Goal: Browse casually

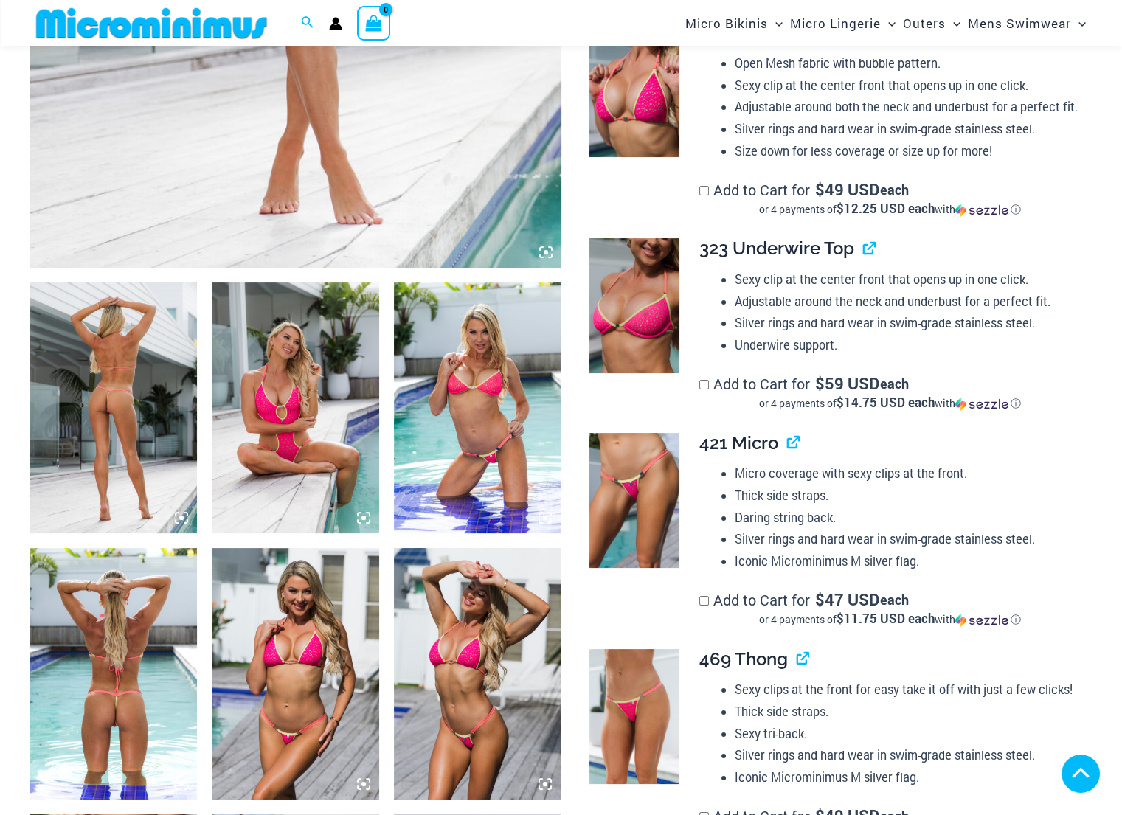
click at [367, 513] on icon at bounding box center [363, 517] width 13 height 13
click at [457, 349] on img at bounding box center [477, 408] width 167 height 251
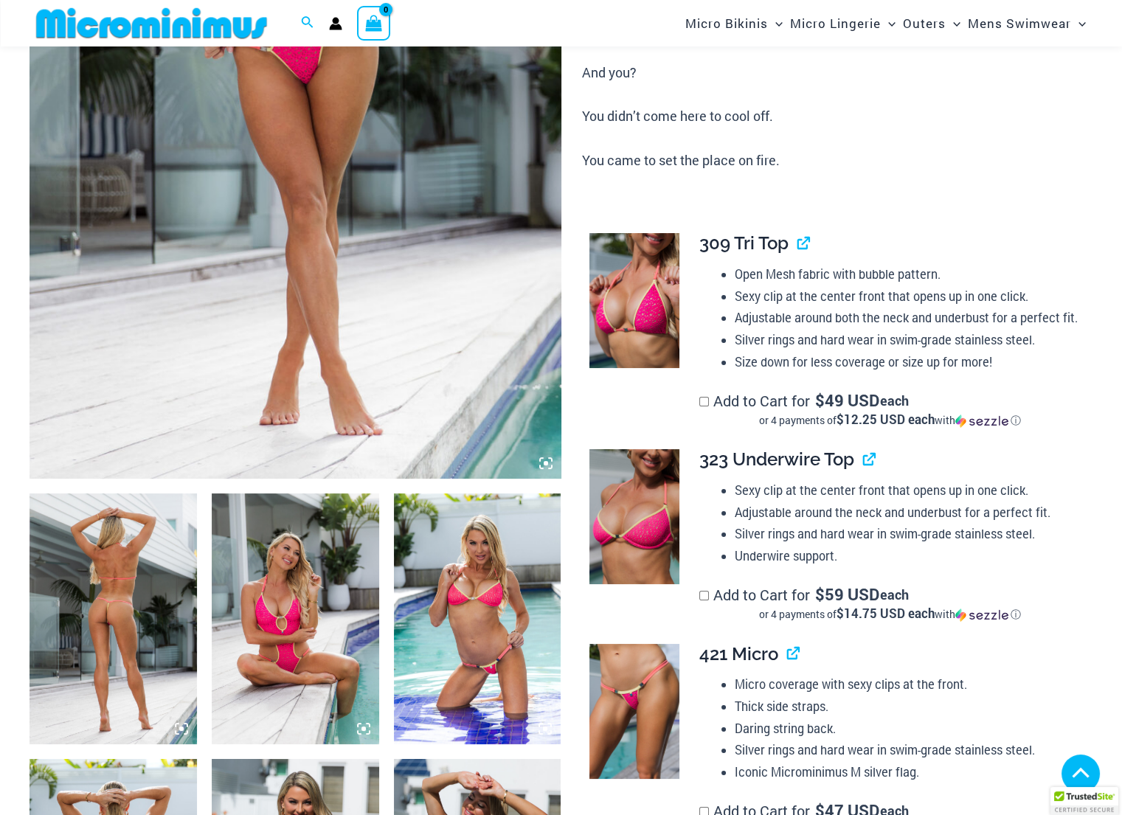
scroll to position [369, 0]
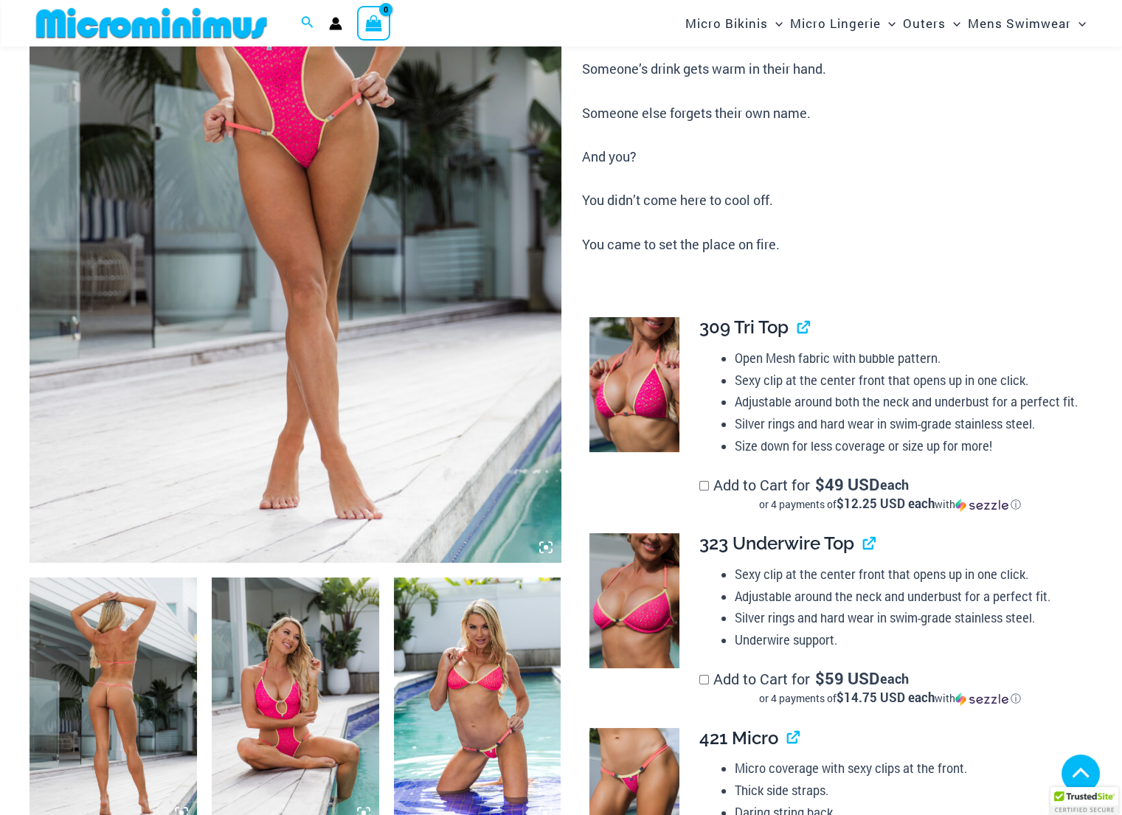
click at [383, 217] on img at bounding box center [296, 164] width 532 height 798
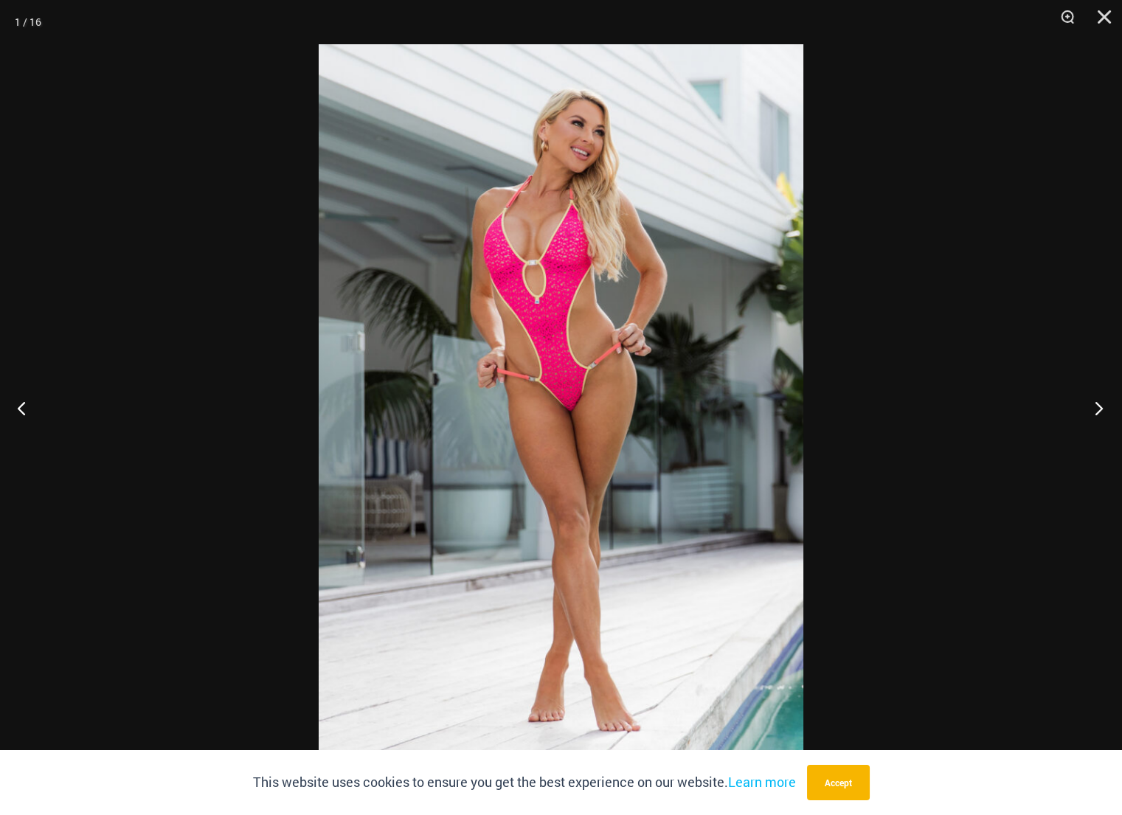
click at [1098, 404] on button "Next" at bounding box center [1094, 408] width 55 height 74
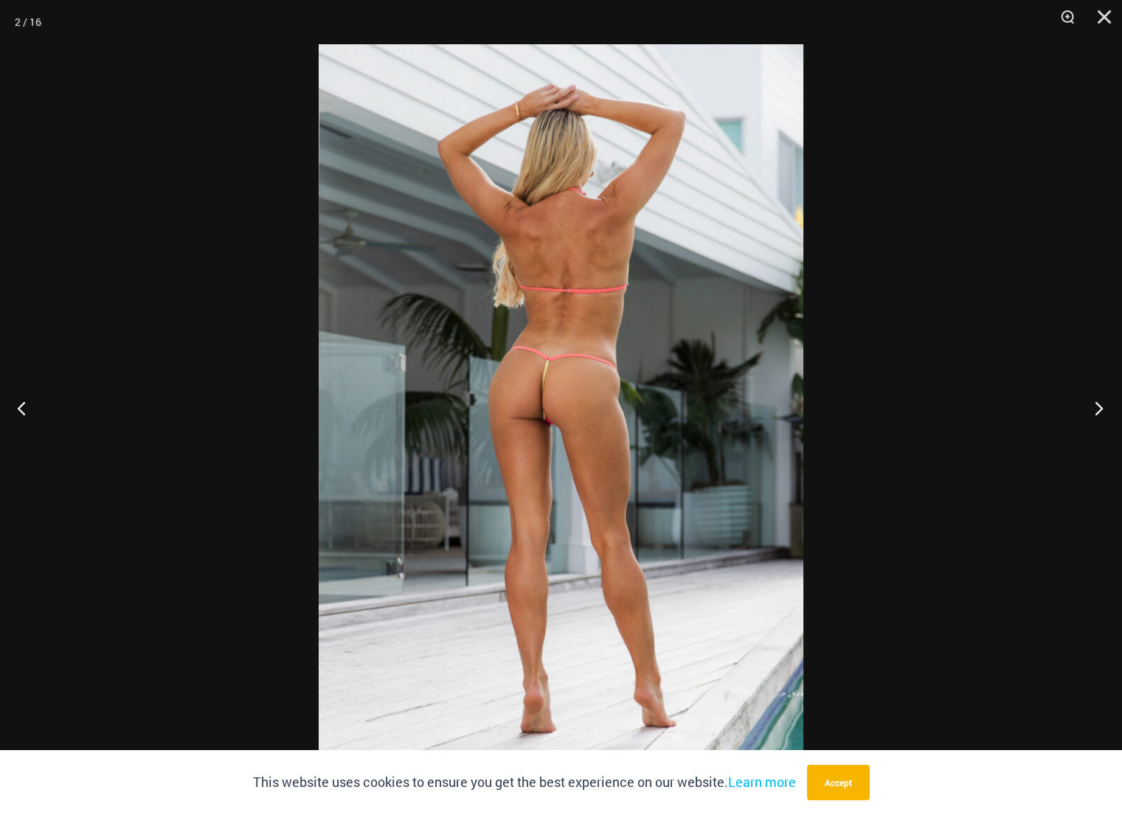
click at [1098, 404] on button "Next" at bounding box center [1094, 408] width 55 height 74
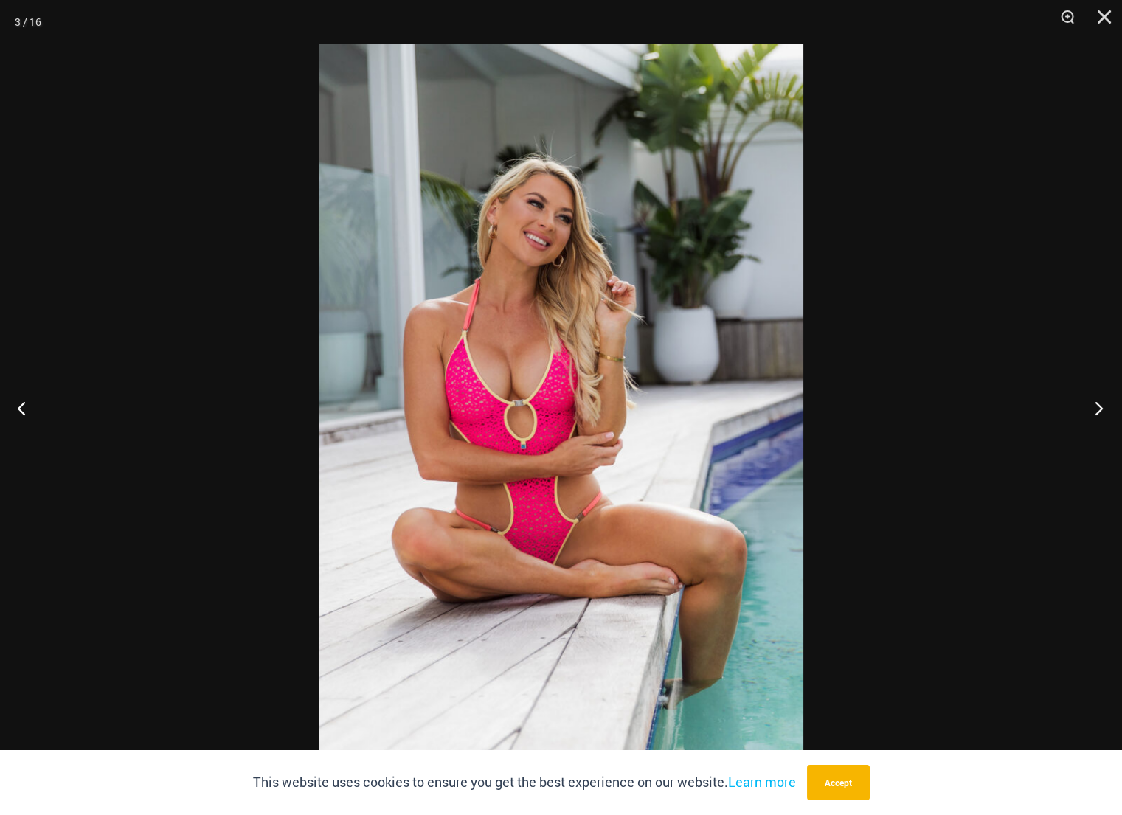
click at [1098, 404] on button "Next" at bounding box center [1094, 408] width 55 height 74
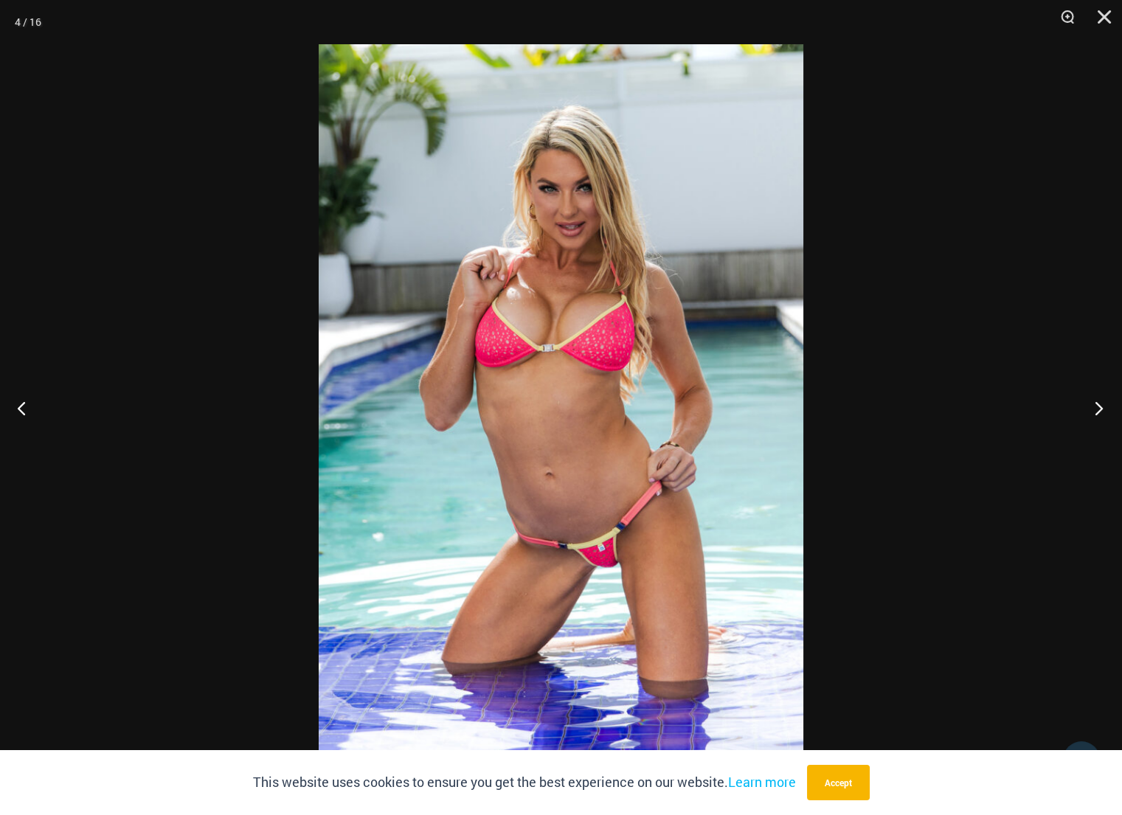
click at [1098, 404] on button "Next" at bounding box center [1094, 408] width 55 height 74
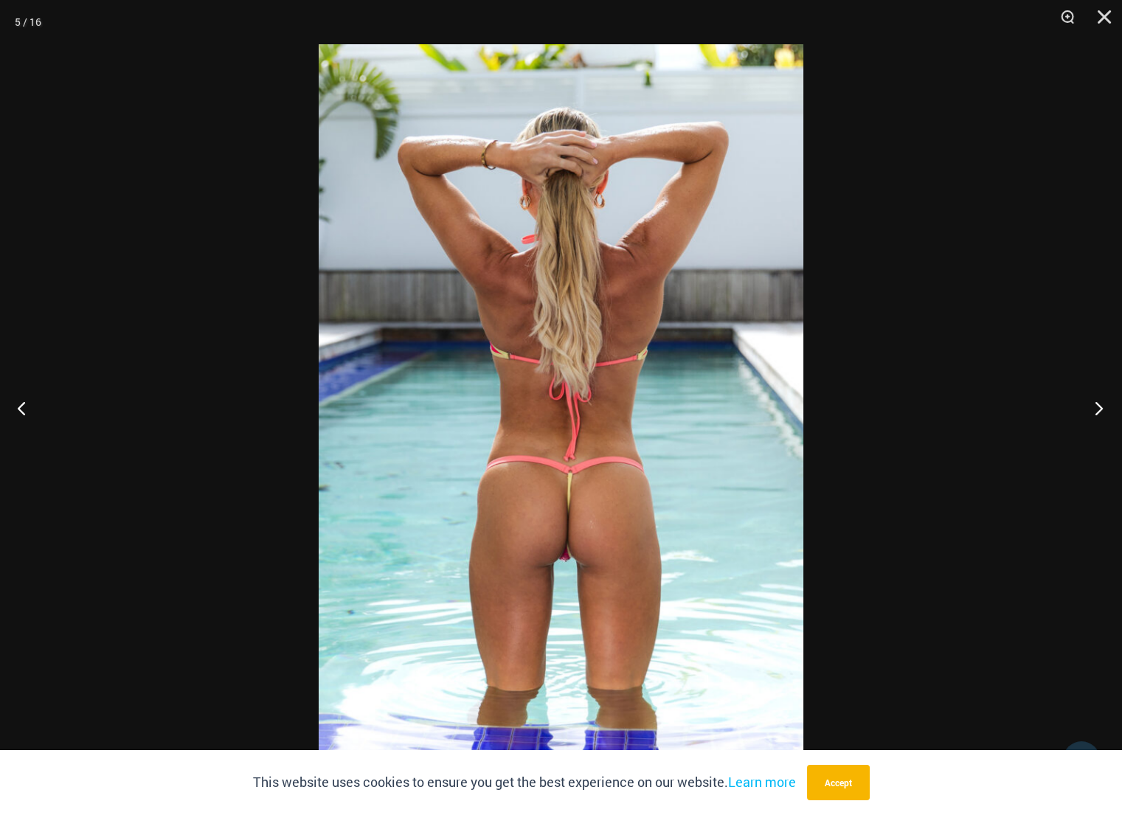
click at [1098, 404] on button "Next" at bounding box center [1094, 408] width 55 height 74
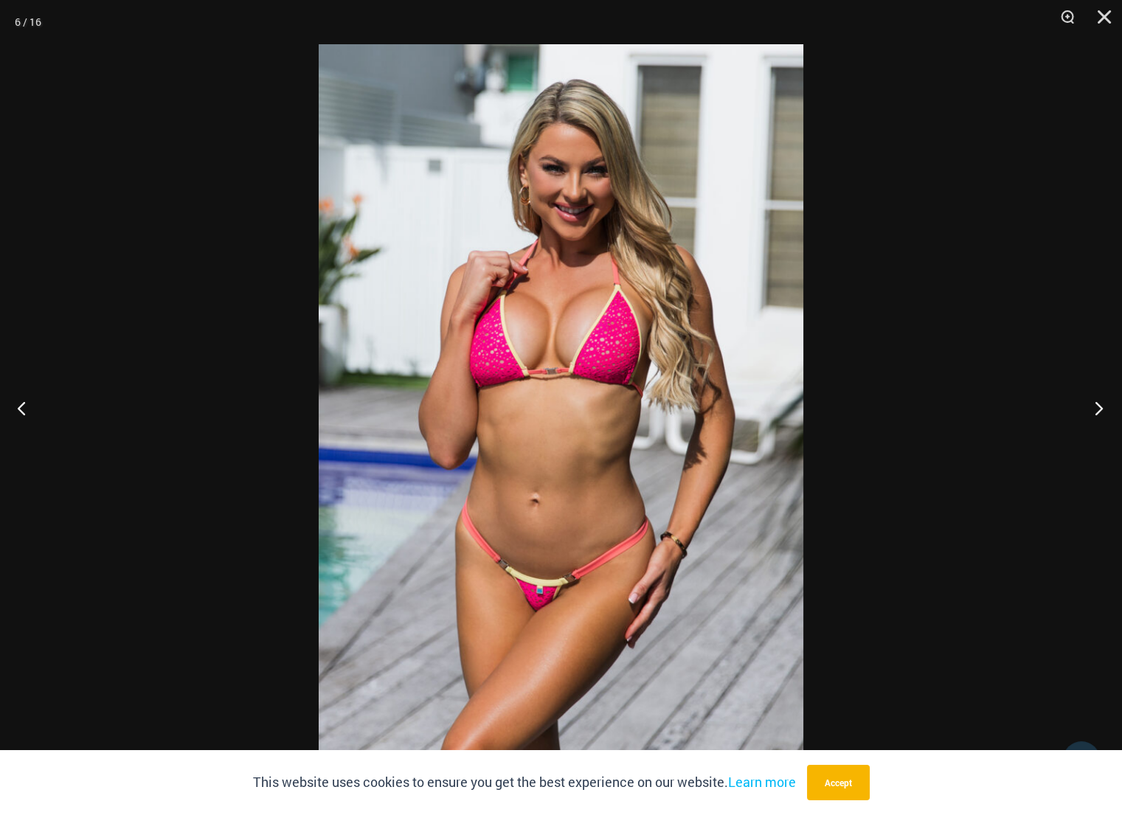
click at [1098, 404] on button "Next" at bounding box center [1094, 408] width 55 height 74
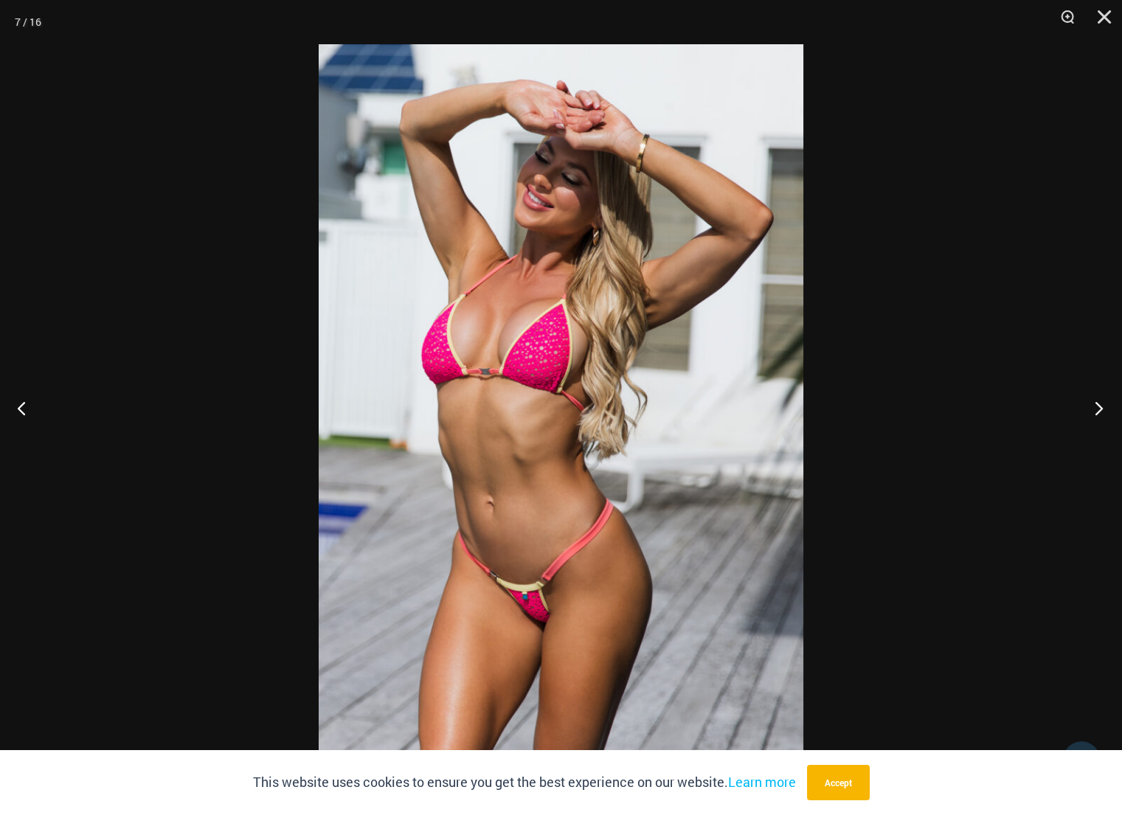
click at [1098, 404] on button "Next" at bounding box center [1094, 408] width 55 height 74
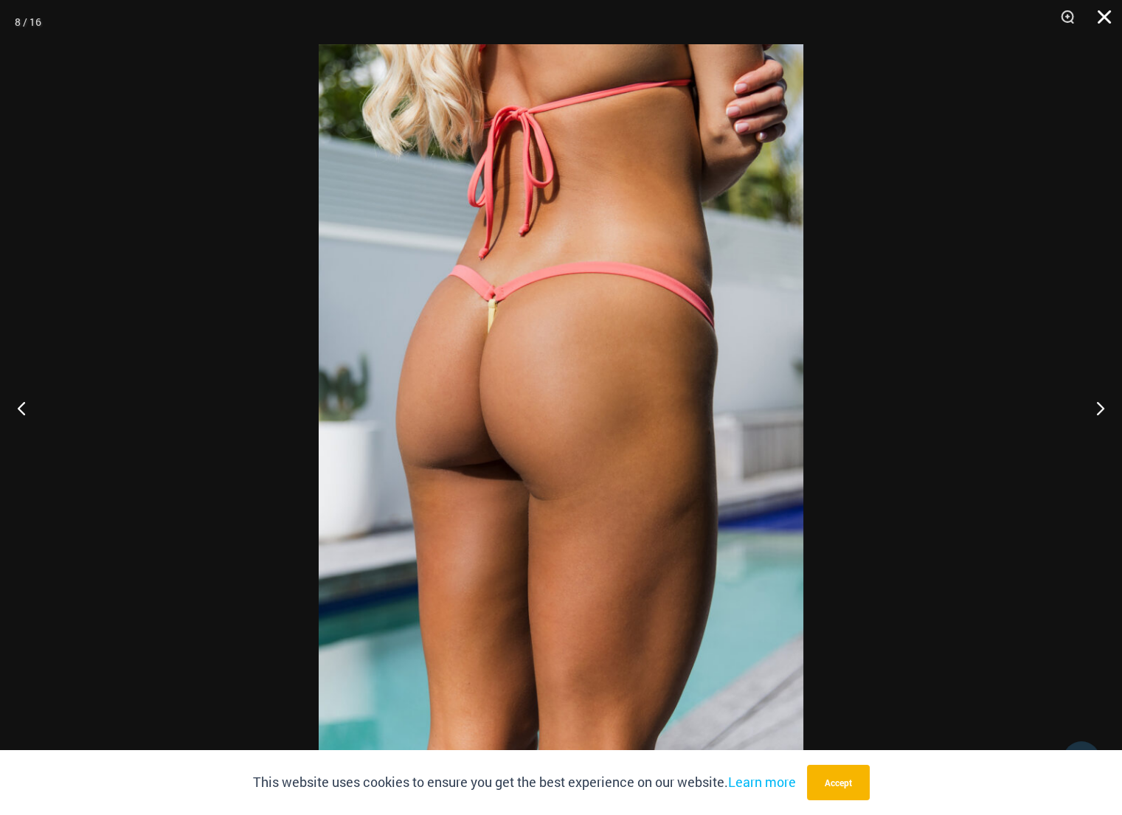
click at [1094, 29] on button "Close" at bounding box center [1099, 22] width 37 height 44
